Goal: Information Seeking & Learning: Check status

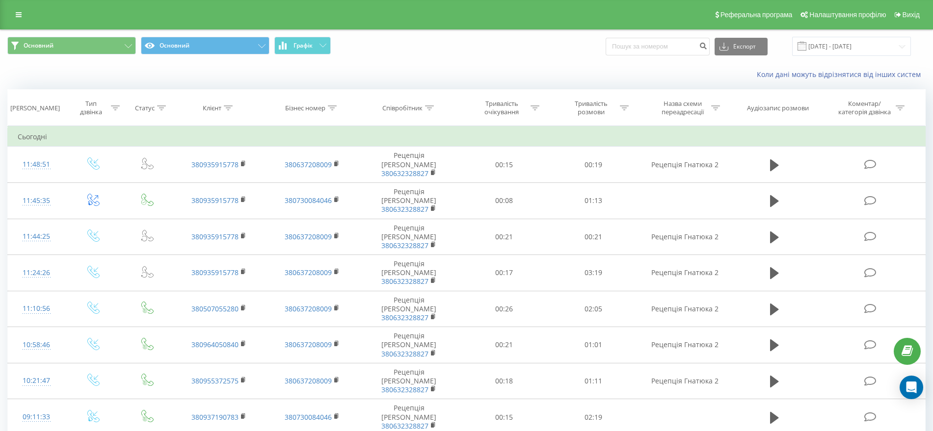
click at [674, 38] on form at bounding box center [658, 47] width 104 height 18
click at [668, 56] on div "Основний Основний Графік Експорт .csv .xls .xlsx 22.05.2025 - 22.08.2025" at bounding box center [466, 46] width 932 height 33
click at [654, 42] on input at bounding box center [658, 47] width 104 height 18
paste input "067 220 1842"
click at [641, 43] on input "38067 220 1842" at bounding box center [658, 47] width 104 height 18
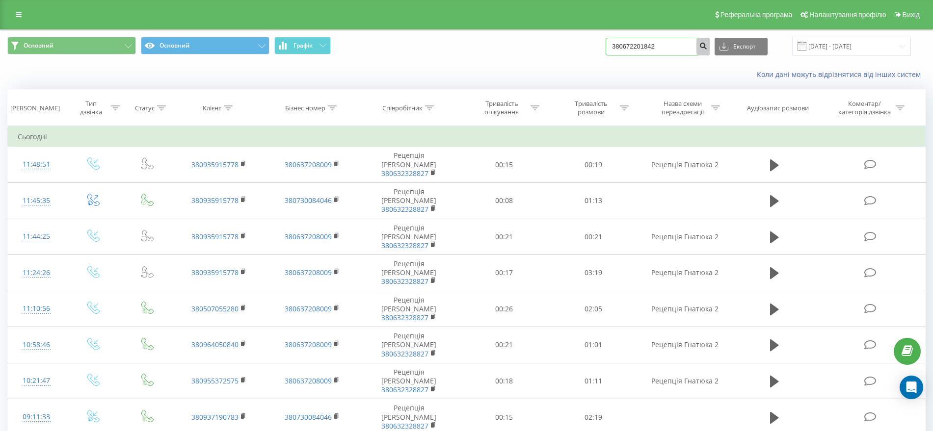
type input "380672201842"
click at [707, 42] on icon "submit" at bounding box center [703, 45] width 8 height 6
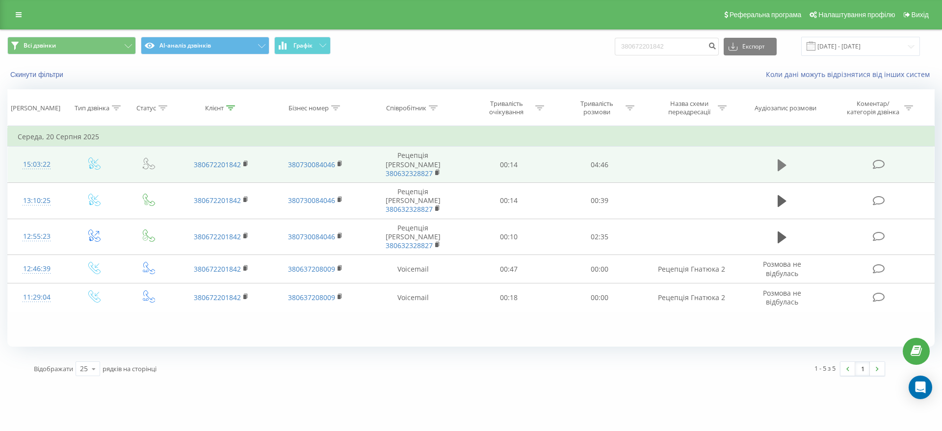
click at [779, 159] on icon at bounding box center [782, 165] width 9 height 12
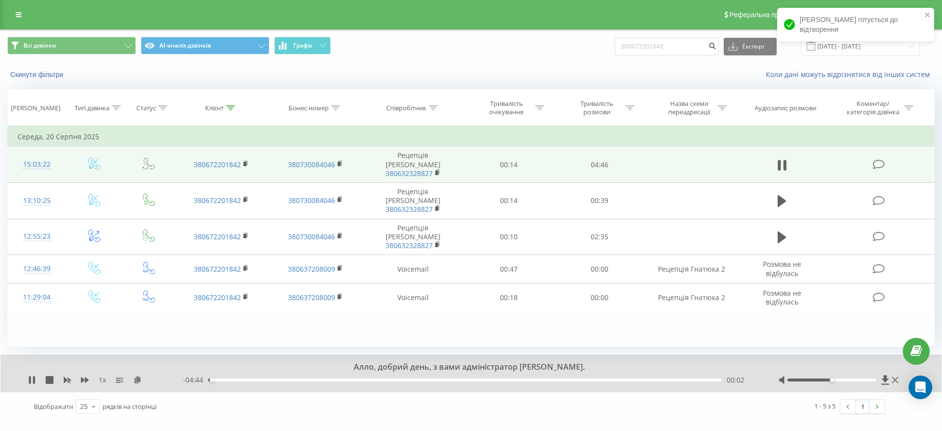
click at [522, 414] on div "1 - 5 з 5 1" at bounding box center [676, 407] width 433 height 28
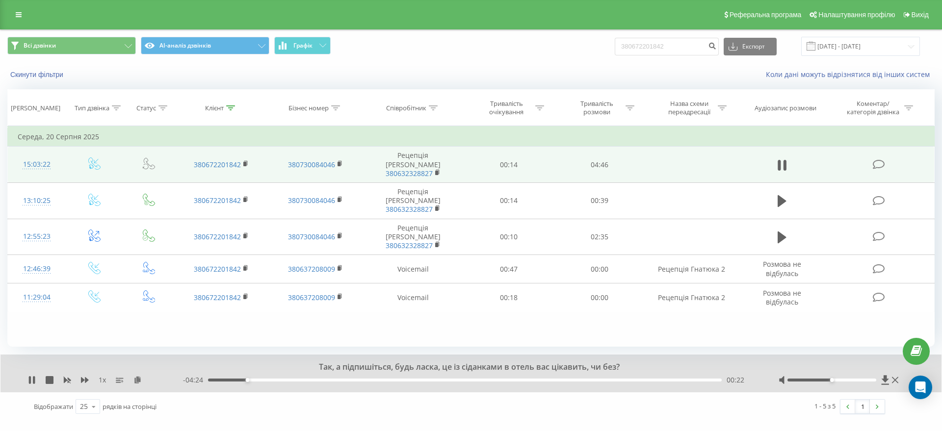
click at [282, 380] on div "00:22" at bounding box center [465, 380] width 514 height 3
click at [342, 380] on div "00:59" at bounding box center [465, 380] width 514 height 3
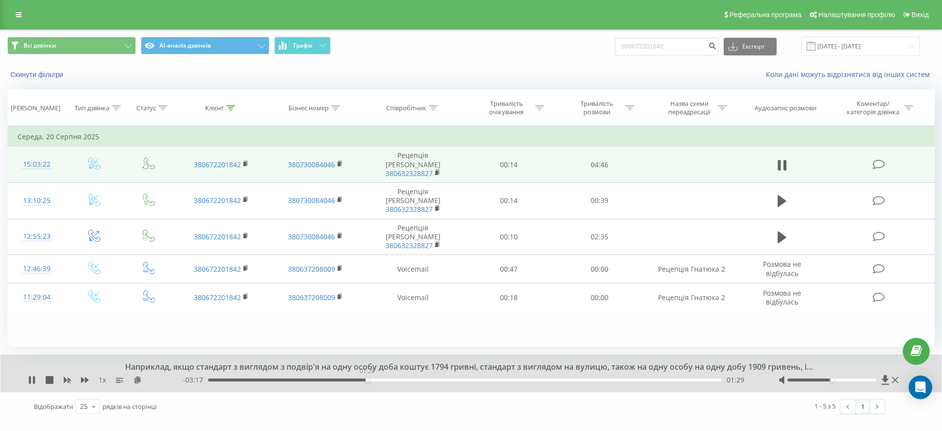
click at [367, 380] on div "01:29" at bounding box center [465, 380] width 514 height 3
click at [380, 381] on div "01:36" at bounding box center [465, 380] width 514 height 3
click at [415, 379] on div "01:37" at bounding box center [465, 380] width 514 height 3
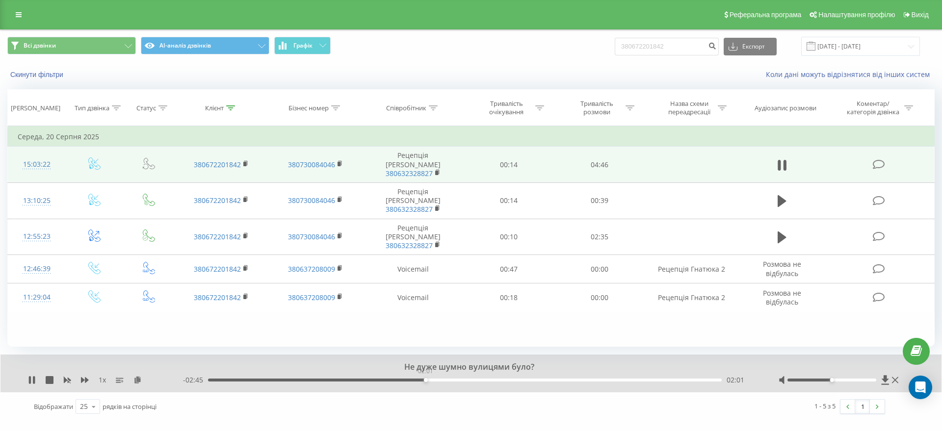
click at [426, 379] on div "02:01" at bounding box center [465, 380] width 514 height 3
click at [492, 380] on div "02:03" at bounding box center [465, 380] width 514 height 3
click at [492, 380] on div "00:00" at bounding box center [465, 380] width 514 height 3
click at [30, 376] on icon at bounding box center [32, 380] width 8 height 8
click at [31, 70] on button "Скинути фільтри" at bounding box center [37, 74] width 61 height 9
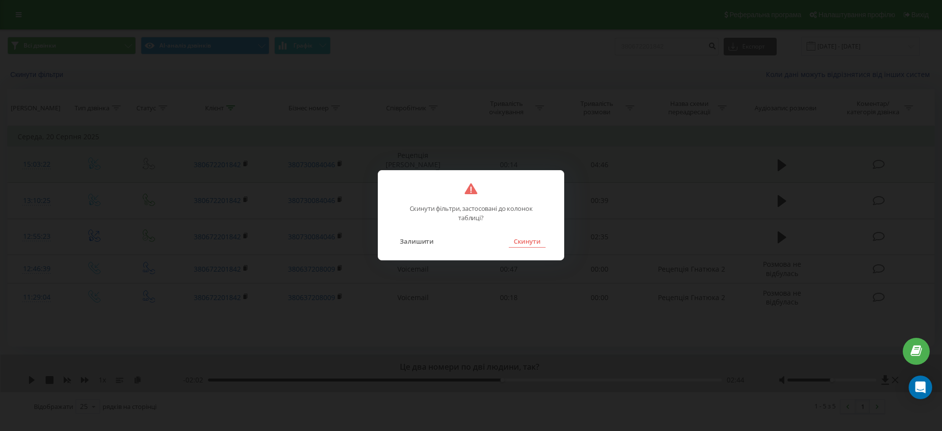
click at [525, 237] on button "Скинути" at bounding box center [527, 241] width 37 height 13
